Goal: Find specific page/section: Find specific page/section

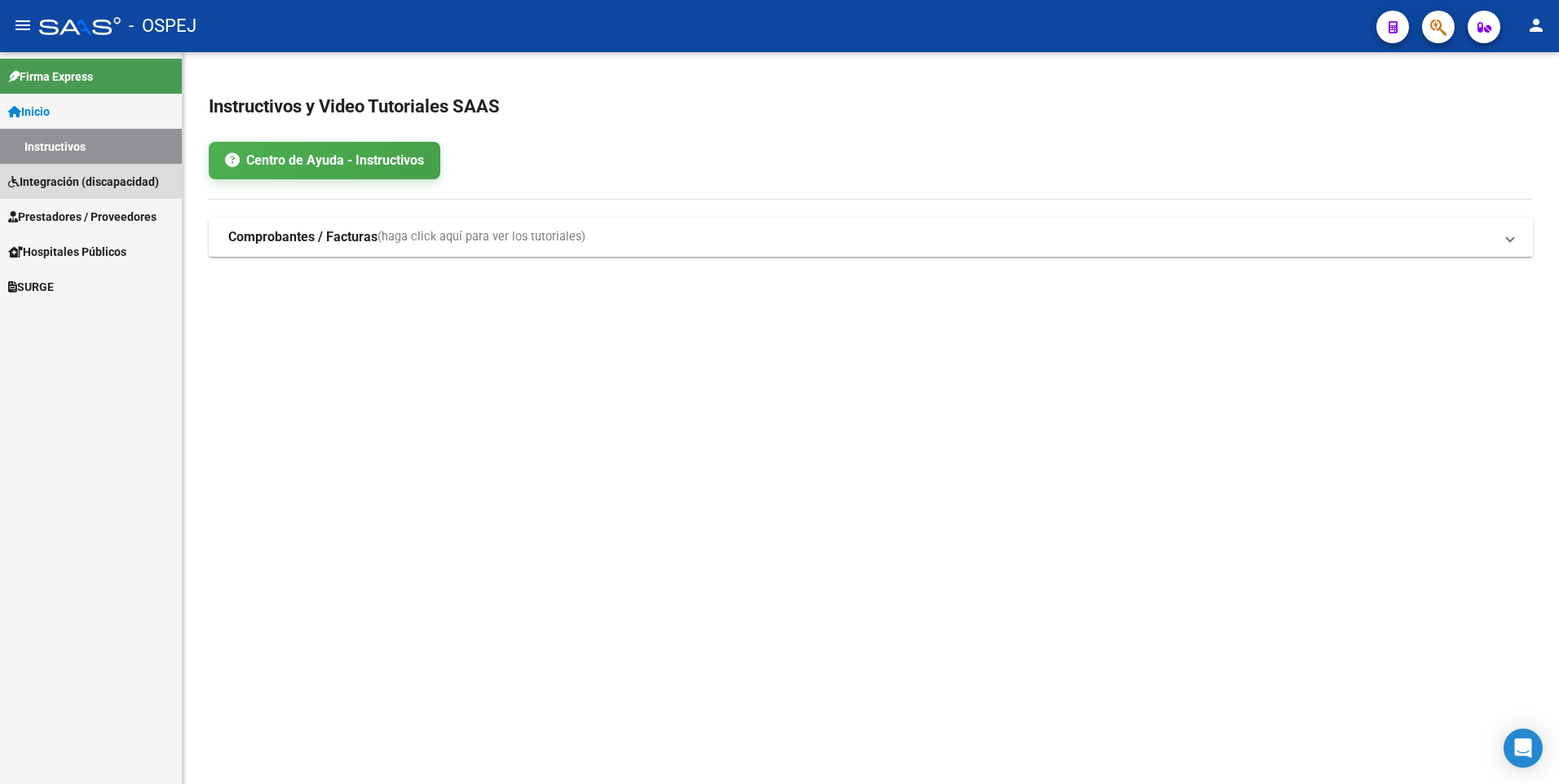
click at [104, 183] on span "Integración (discapacidad)" at bounding box center [83, 182] width 151 height 18
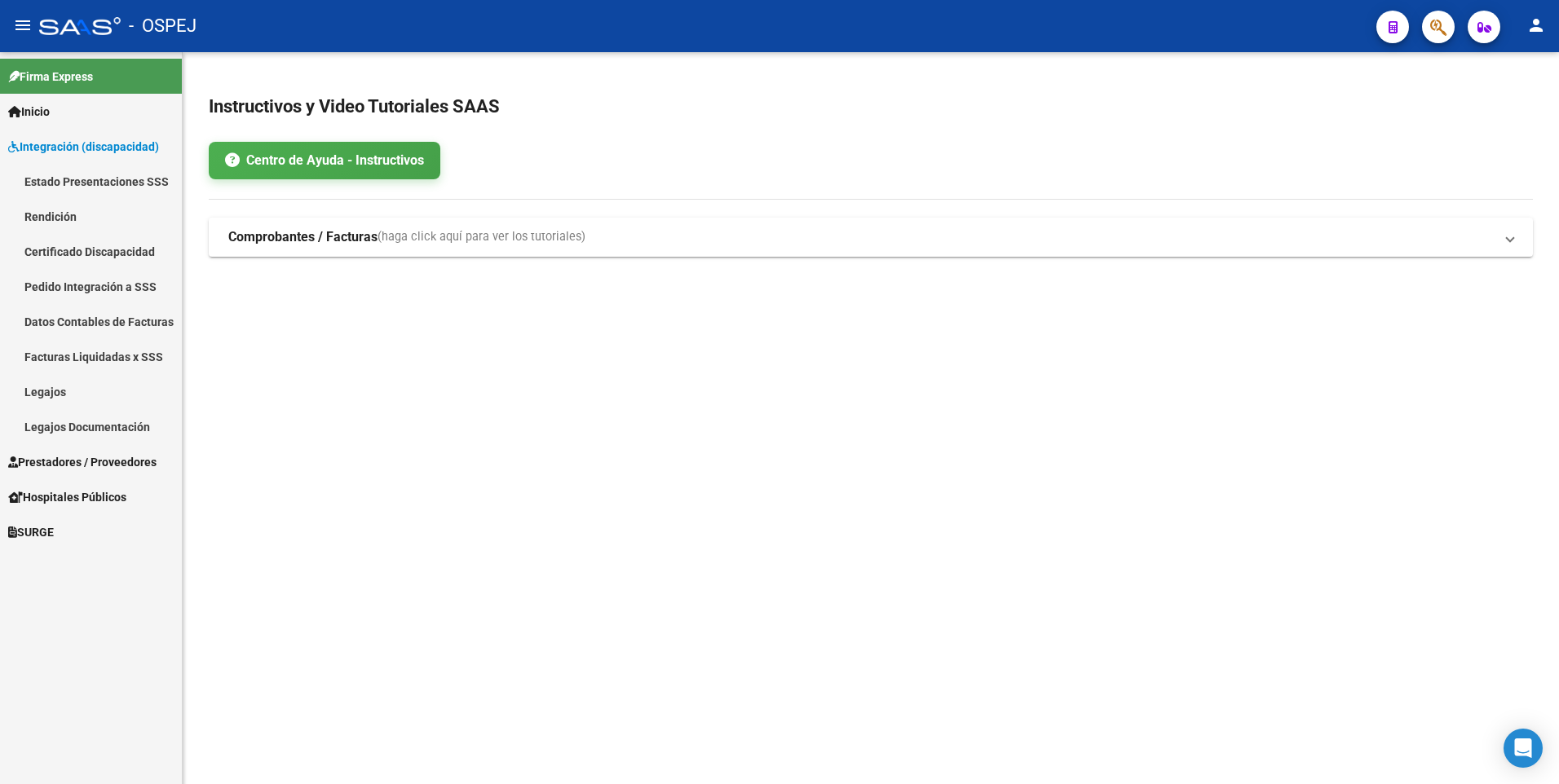
click at [80, 467] on span "Prestadores / Proveedores" at bounding box center [83, 462] width 149 height 18
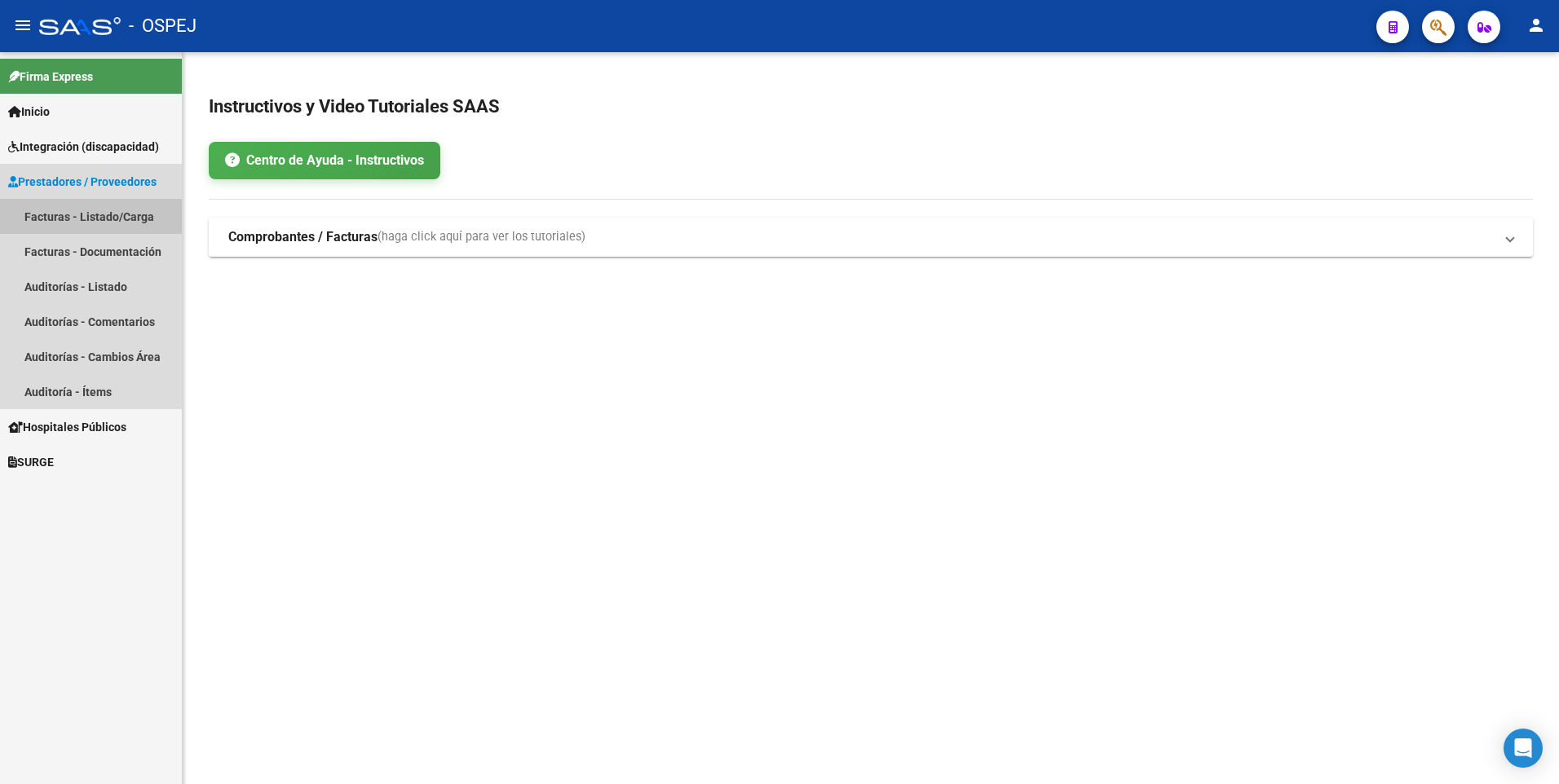
click at [66, 221] on link "Facturas - Listado/Carga" at bounding box center [91, 216] width 181 height 35
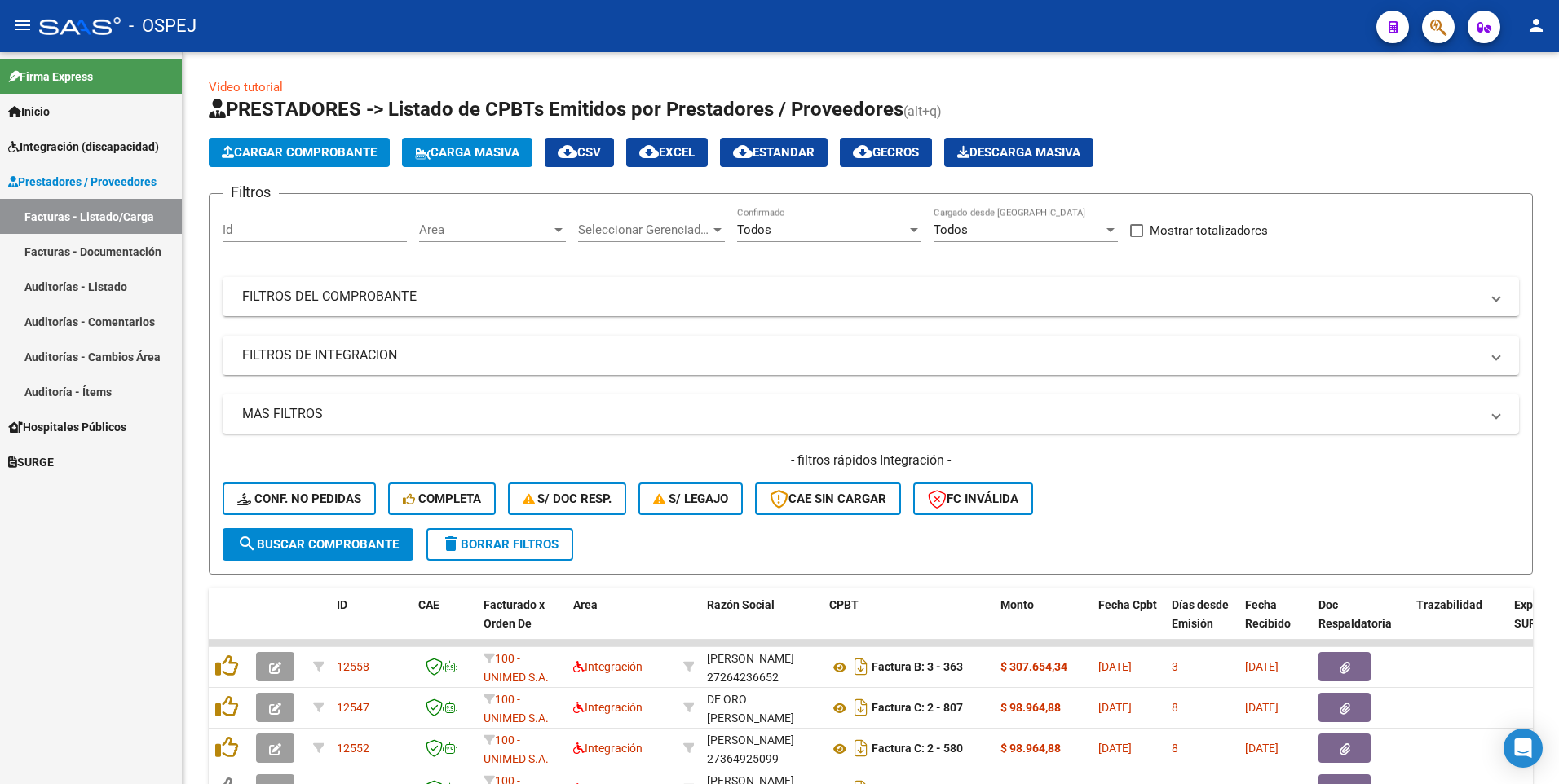
click at [58, 149] on span "Integración (discapacidad)" at bounding box center [83, 147] width 151 height 18
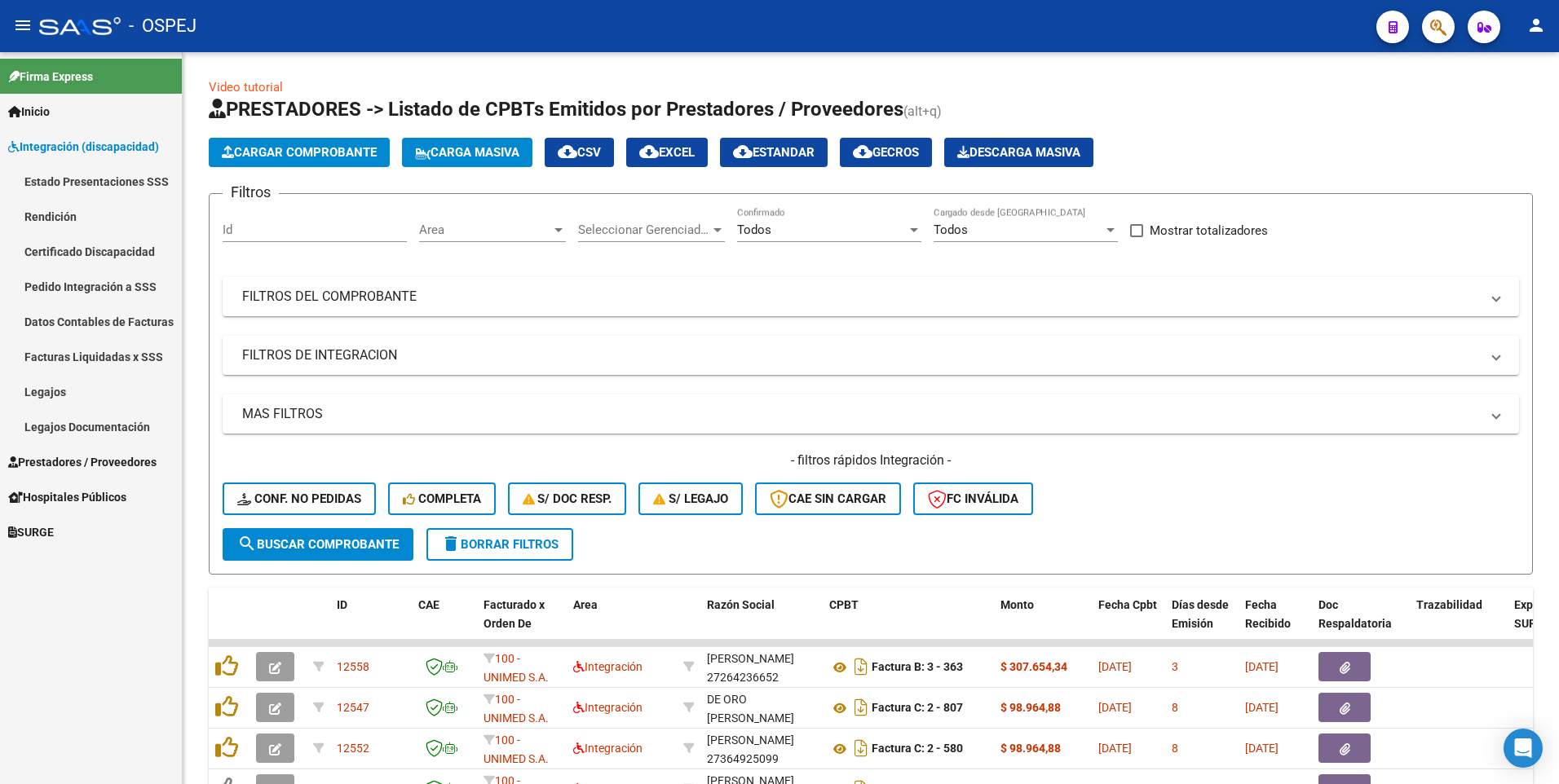
click at [43, 392] on link "Legajos" at bounding box center [91, 392] width 181 height 35
